Goal: Task Accomplishment & Management: Manage account settings

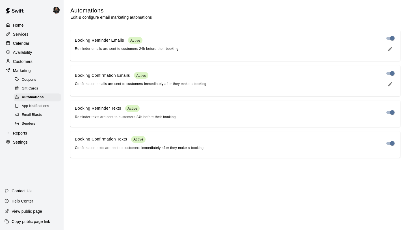
click at [18, 44] on p "Calendar" at bounding box center [21, 43] width 16 height 6
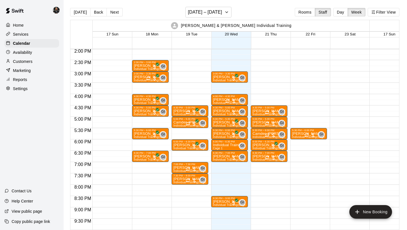
scroll to position [317, 0]
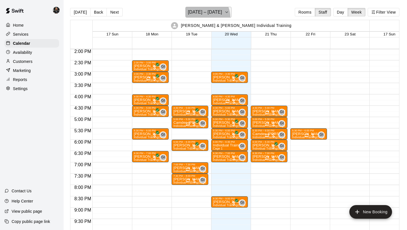
click at [203, 17] on button "[DATE] – [DATE]" at bounding box center [208, 12] width 46 height 11
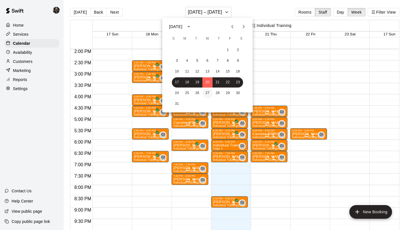
click at [210, 93] on button "27" at bounding box center [207, 93] width 10 height 10
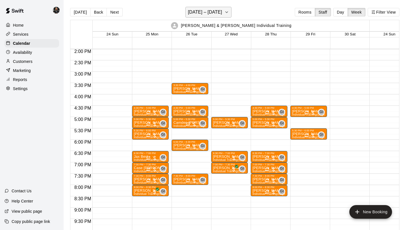
click at [205, 13] on h6 "[DATE] – [DATE]" at bounding box center [205, 12] width 34 height 8
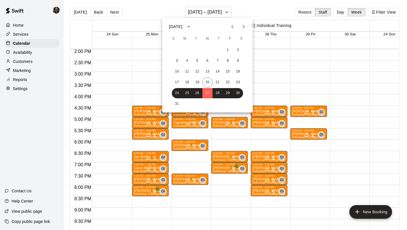
click at [245, 27] on icon "Next month" at bounding box center [243, 26] width 7 height 7
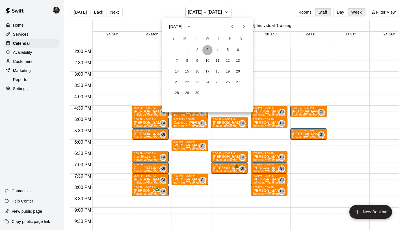
click at [208, 50] on button "3" at bounding box center [207, 50] width 10 height 10
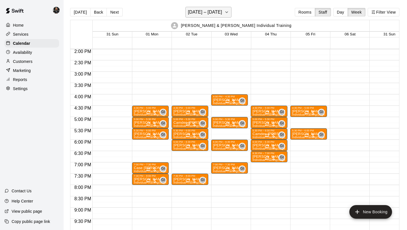
click at [200, 11] on h6 "[DATE] – [DATE]" at bounding box center [205, 12] width 34 height 8
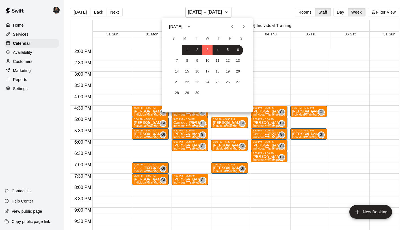
click at [231, 25] on icon "Previous month" at bounding box center [232, 26] width 7 height 7
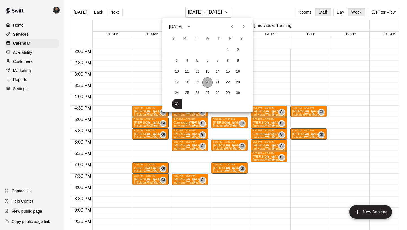
click at [207, 81] on button "20" at bounding box center [207, 82] width 10 height 10
